Goal: Task Accomplishment & Management: Manage account settings

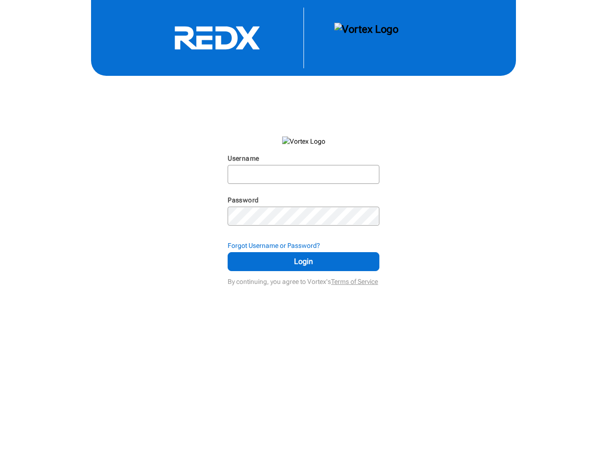
click at [303, 175] on input "Username" at bounding box center [304, 174] width 150 height 17
click at [303, 246] on strong "Forgot Username or Password?" at bounding box center [274, 246] width 92 height 8
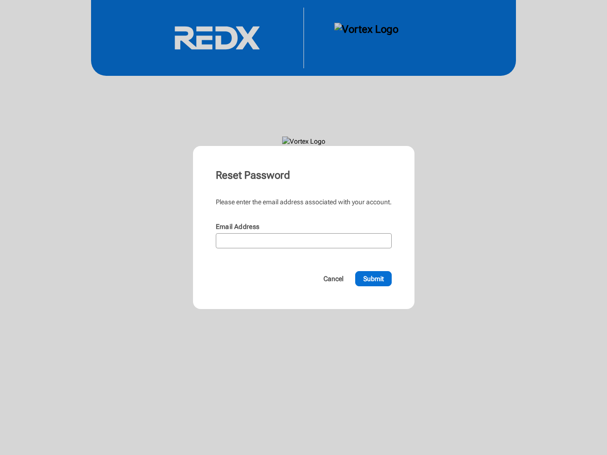
click at [303, 262] on form "Please enter the email address associated with your account. Email Address N/A …" at bounding box center [304, 241] width 176 height 89
